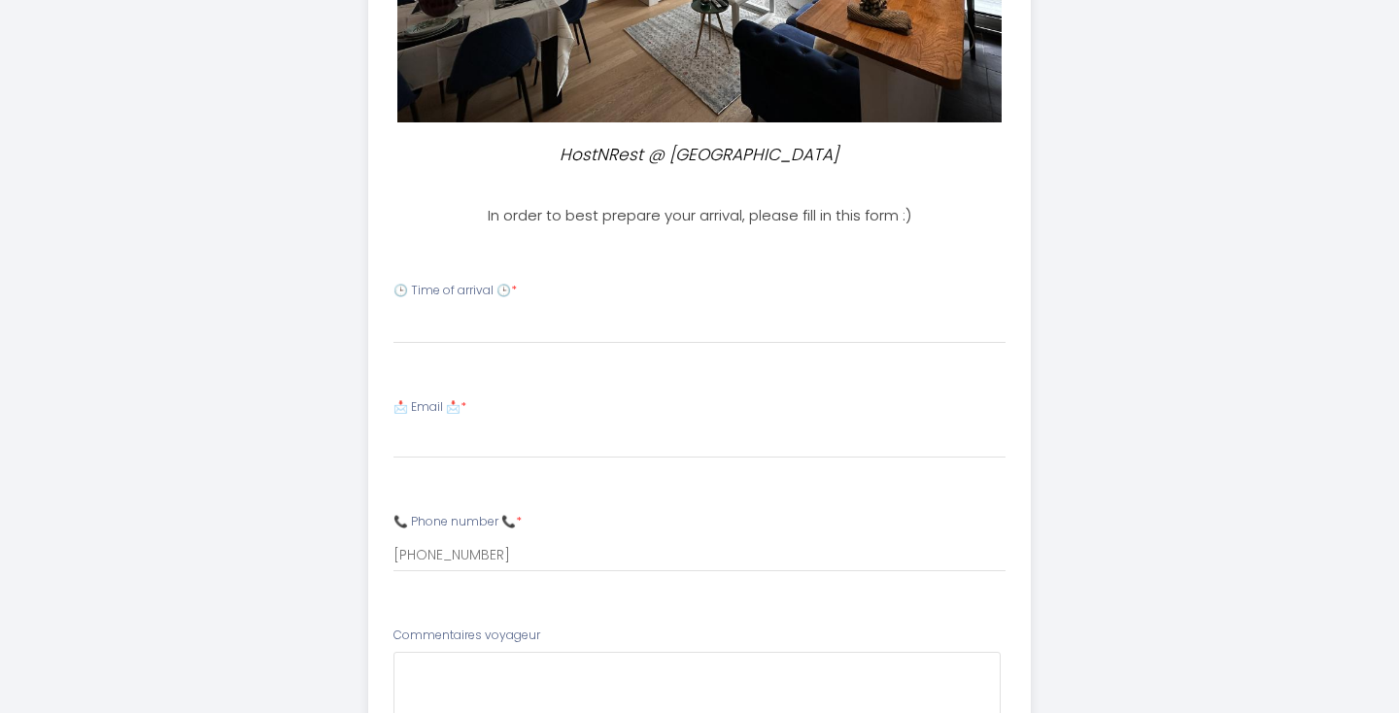
scroll to position [473, 0]
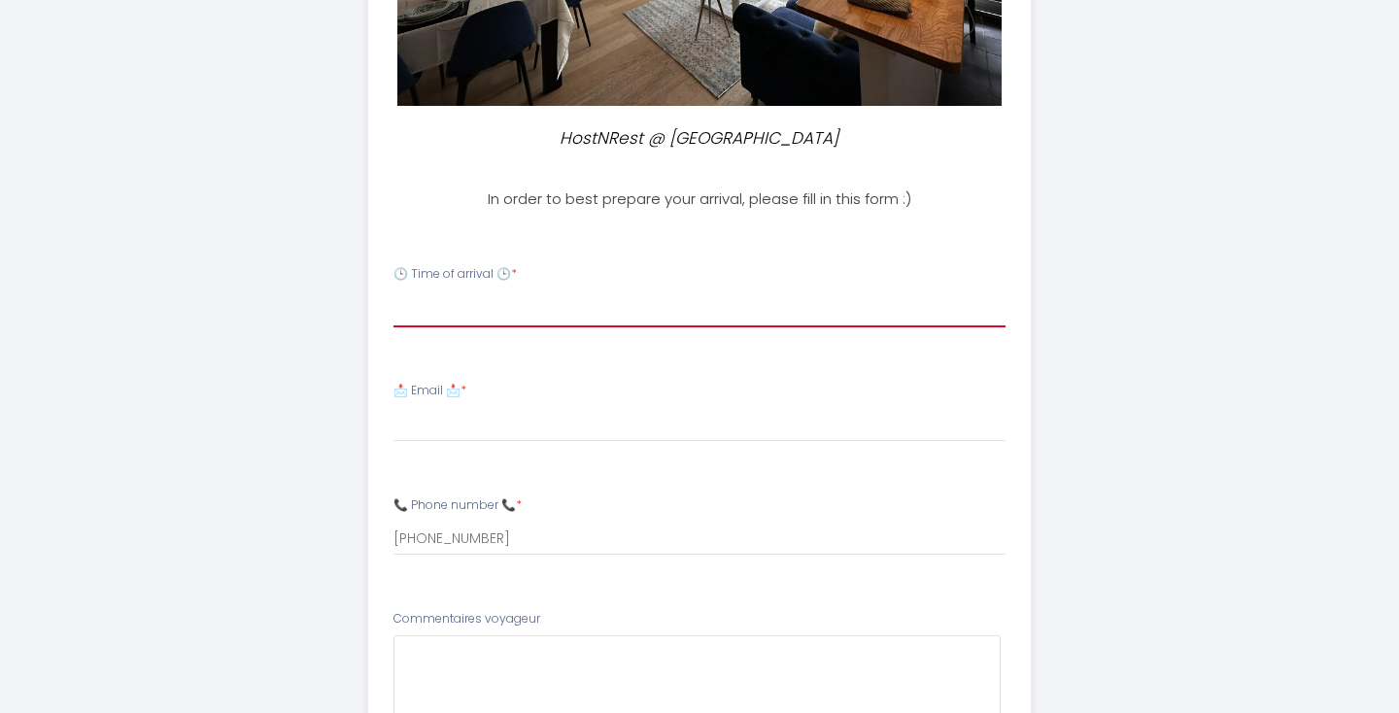
select select "15:00"
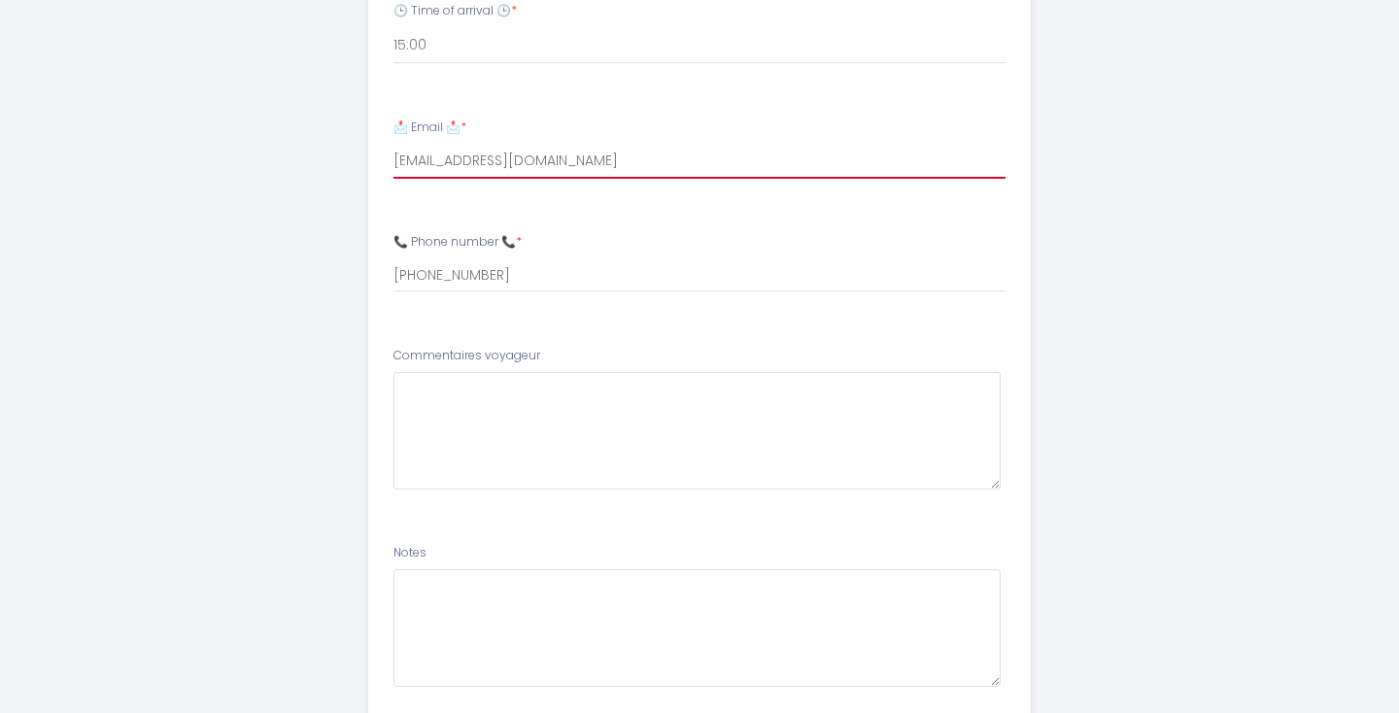
scroll to position [744, 0]
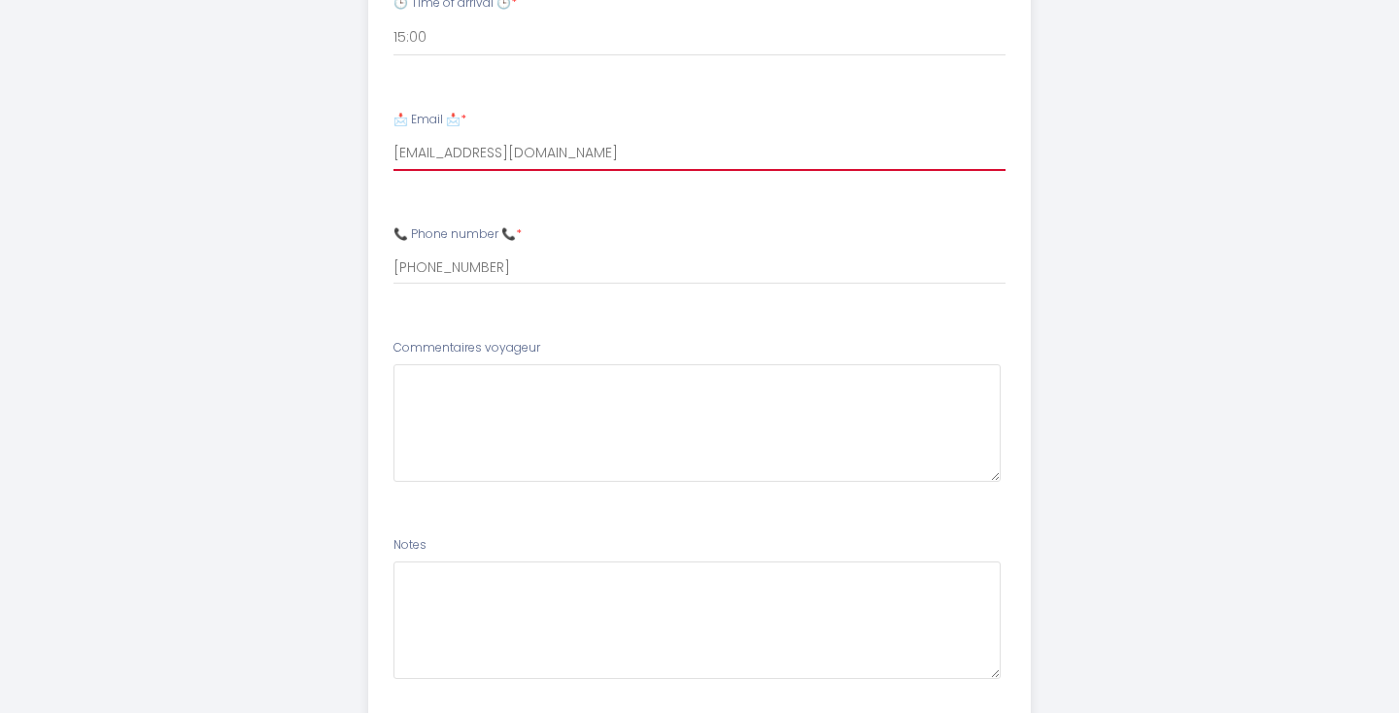
type input "[EMAIL_ADDRESS][DOMAIN_NAME]"
drag, startPoint x: 540, startPoint y: 342, endPoint x: 392, endPoint y: 343, distance: 148.7
click at [392, 343] on li "Commentaires voyageur" at bounding box center [700, 420] width 662 height 186
copy label "Commentaires voyageur"
click at [599, 399] on voyageur3 at bounding box center [698, 423] width 608 height 118
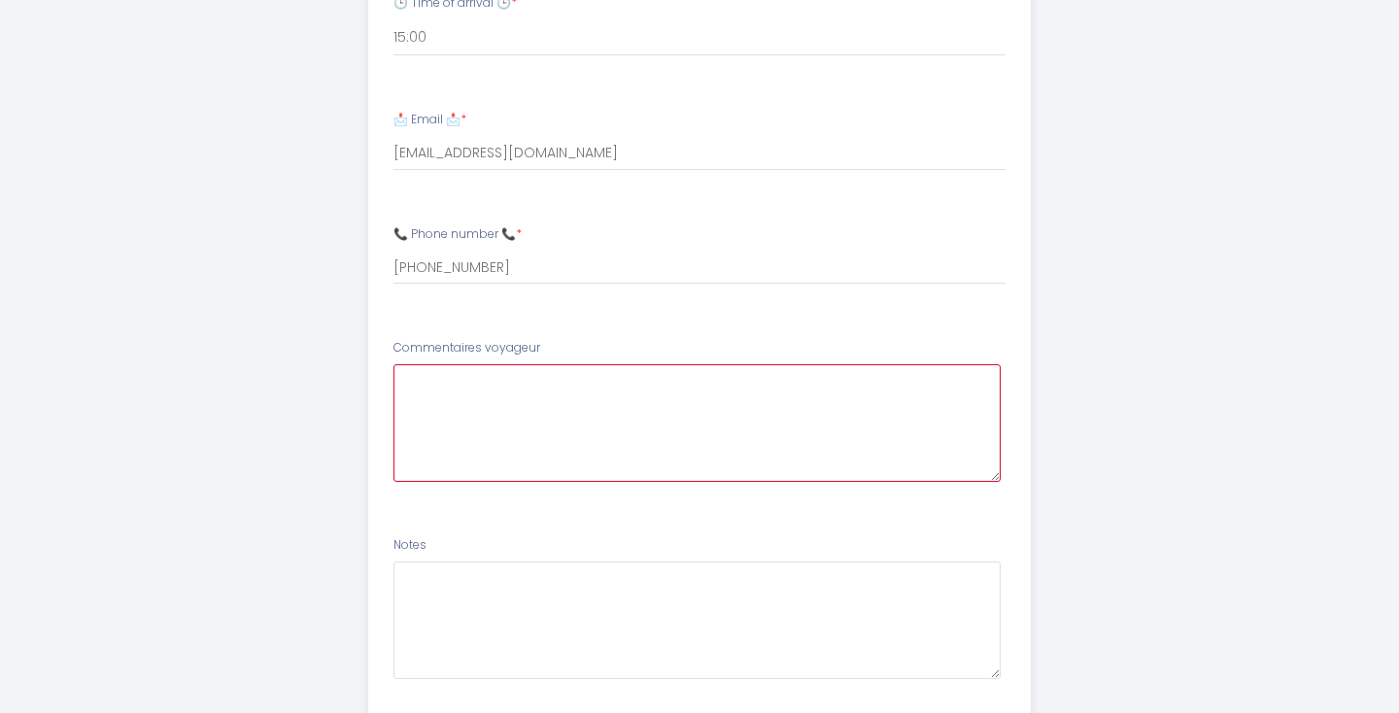
paste voyageur3 "Nous serons quatre personnes en voyage, prêtes à découvrir [GEOGRAPHIC_DATA] av…"
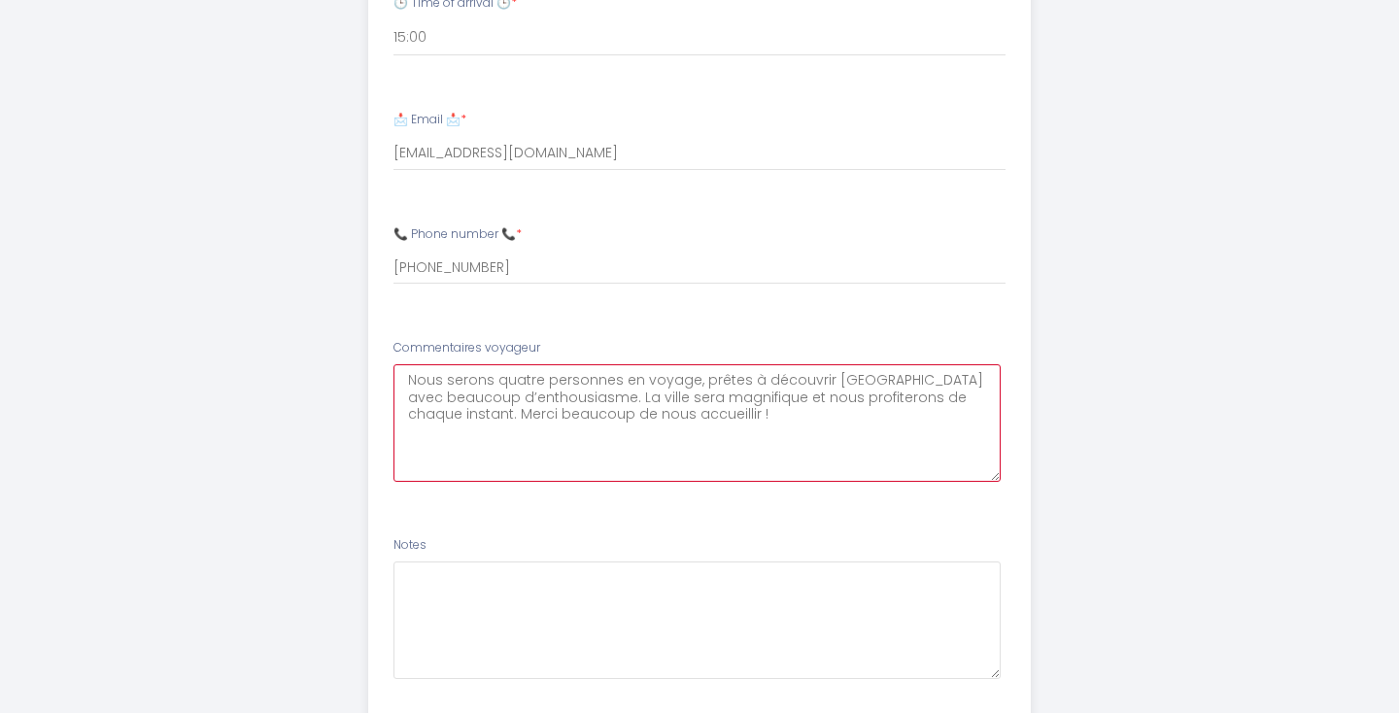
type voyageur3 "Nous serons quatre personnes en voyage, prêtes à découvrir [GEOGRAPHIC_DATA] av…"
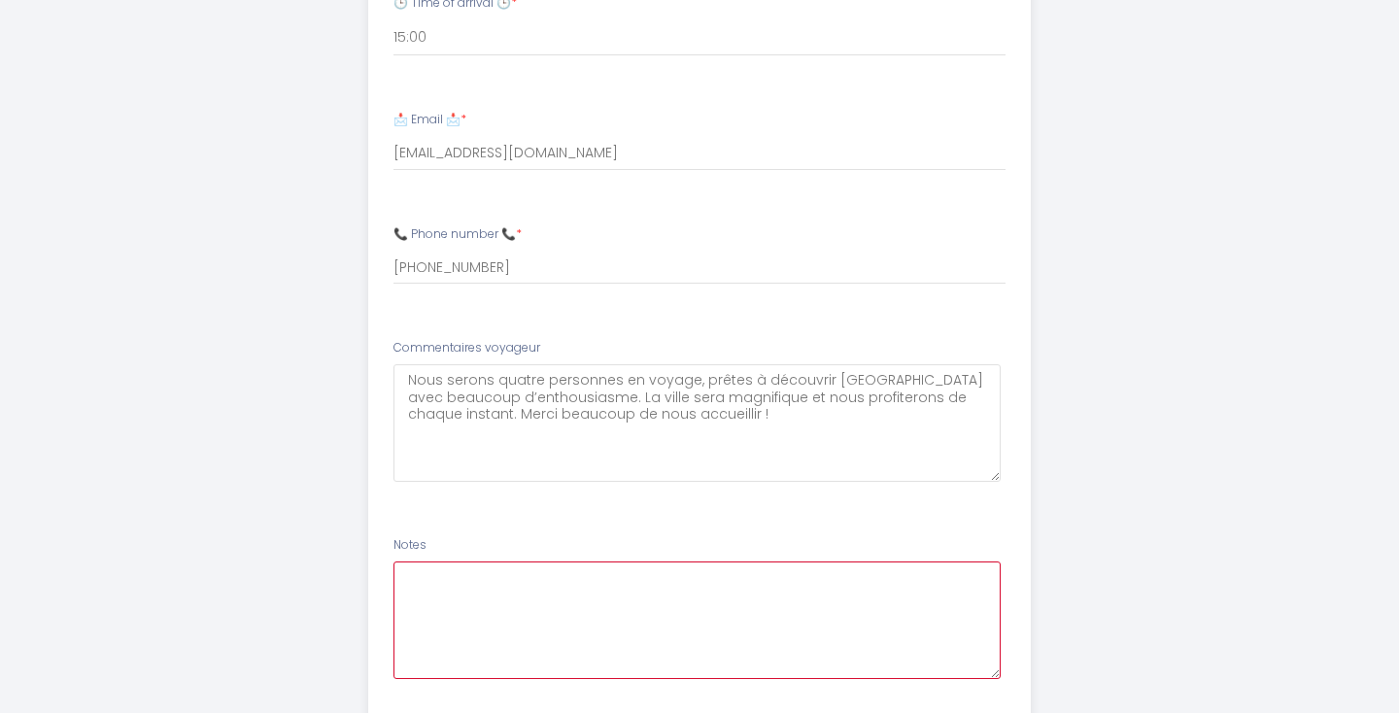
click at [493, 615] on textarea at bounding box center [698, 621] width 608 height 118
type textarea "Merci"
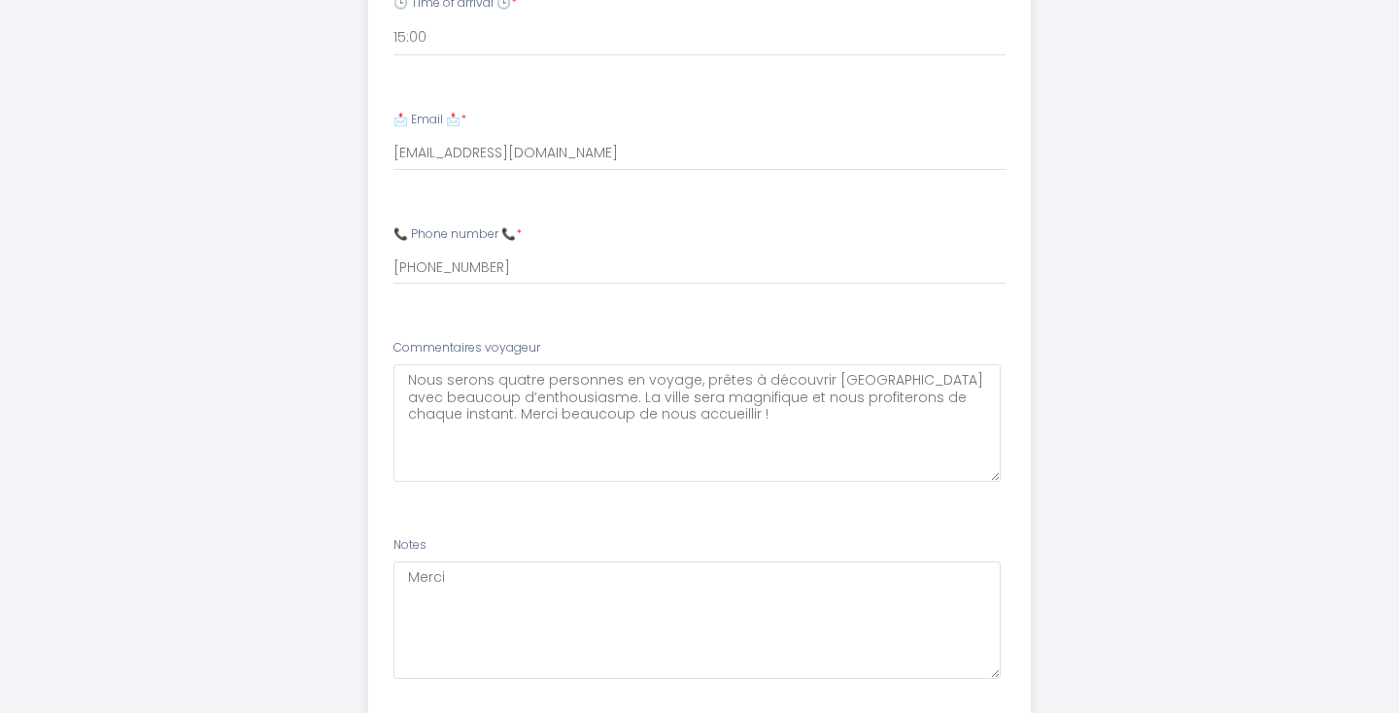
click at [1114, 585] on div "HostNRest @ Vincennes In order to best prepare your arrival, please fill in thi…" at bounding box center [699, 51] width 995 height 1590
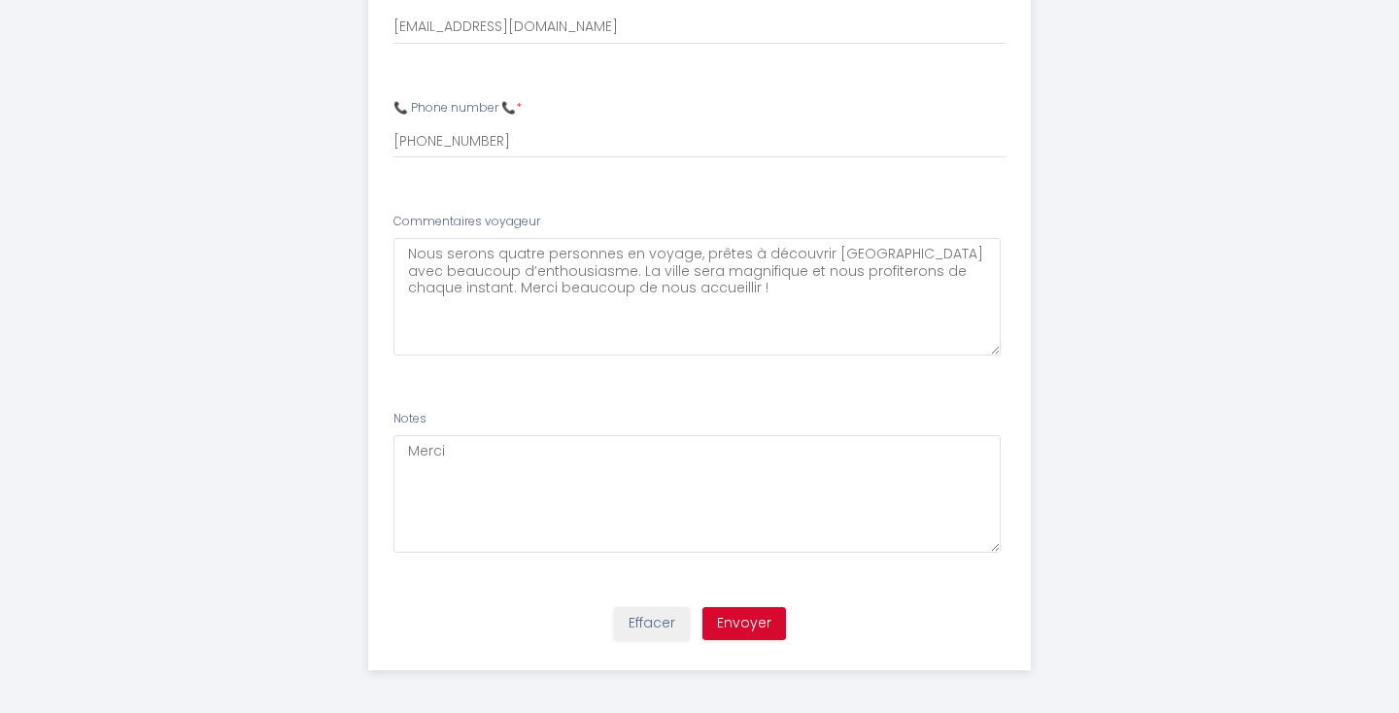
scroll to position [870, 0]
click at [728, 617] on button "Envoyer" at bounding box center [745, 624] width 84 height 33
